Goal: Navigation & Orientation: Understand site structure

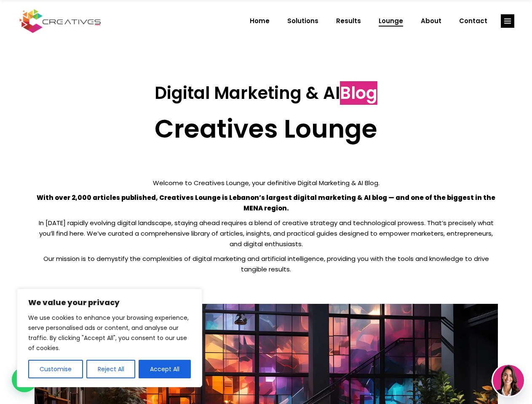
click at [266, 202] on p "With over 2,000 articles published, Creatives Lounge is Lebanon’s largest digit…" at bounding box center [266, 203] width 463 height 21
click at [55, 370] on button "Customise" at bounding box center [55, 369] width 55 height 19
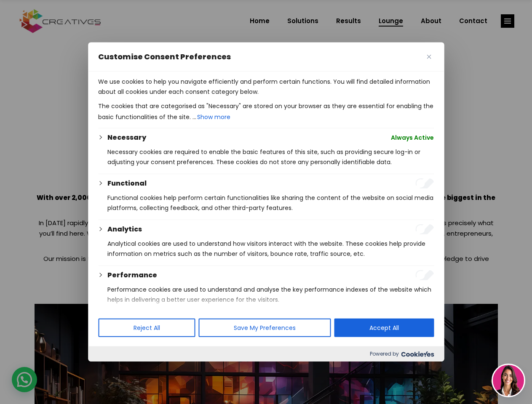
click at [110, 370] on div at bounding box center [266, 202] width 532 height 404
click at [165, 97] on p "We use cookies to help you navigate efficiently and perform certain functions. …" at bounding box center [266, 87] width 336 height 20
click at [508, 21] on div at bounding box center [266, 202] width 532 height 404
click at [509, 381] on img at bounding box center [508, 380] width 31 height 31
